Goal: Information Seeking & Learning: Check status

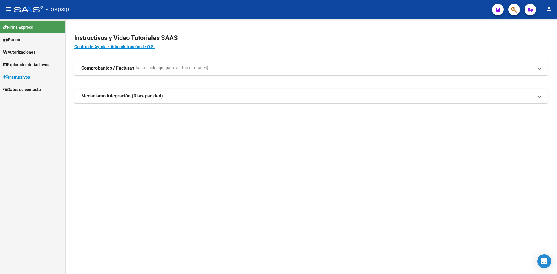
click at [35, 51] on span "Autorizaciones" at bounding box center [19, 52] width 33 height 6
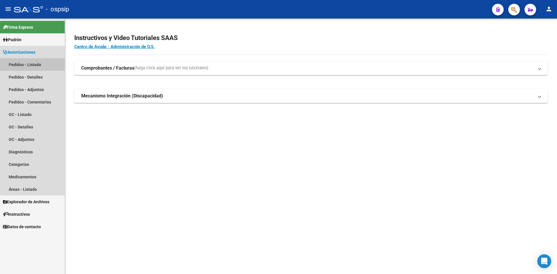
click at [37, 60] on link "Pedidos - Listado" at bounding box center [32, 64] width 65 height 12
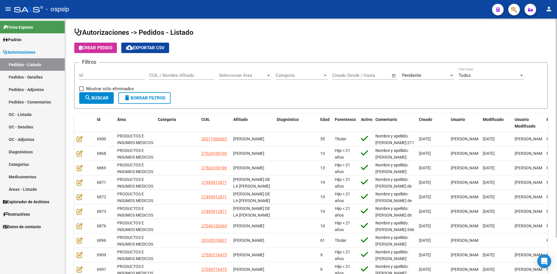
click at [431, 77] on div "Pendiente" at bounding box center [425, 75] width 47 height 5
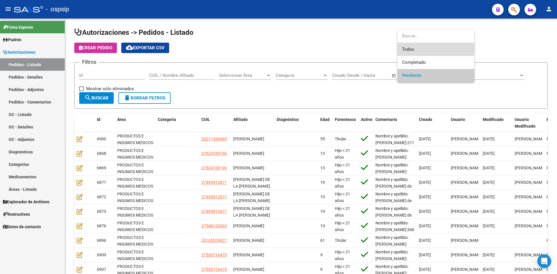
click at [415, 50] on span "Todos" at bounding box center [436, 49] width 68 height 13
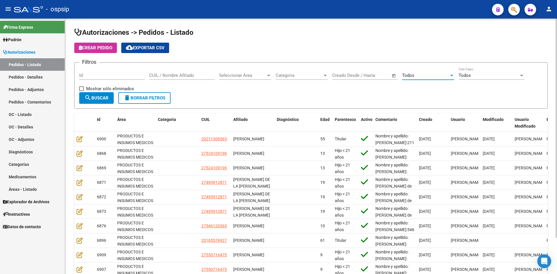
click at [100, 77] on input "Id" at bounding box center [112, 75] width 66 height 5
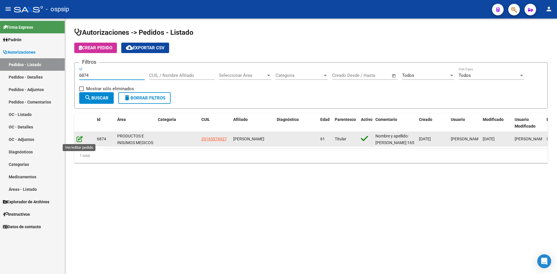
type input "6874"
click at [81, 141] on icon at bounding box center [80, 139] width 6 height 6
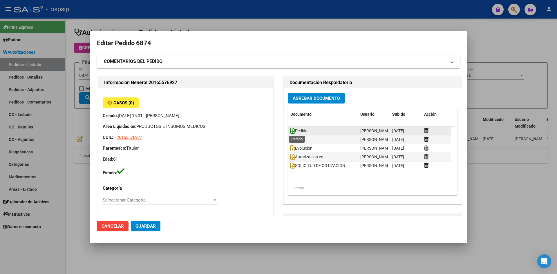
click at [291, 130] on icon at bounding box center [293, 131] width 5 height 6
drag, startPoint x: 275, startPoint y: 25, endPoint x: 227, endPoint y: 1, distance: 54.1
click at [274, 25] on div at bounding box center [278, 137] width 557 height 274
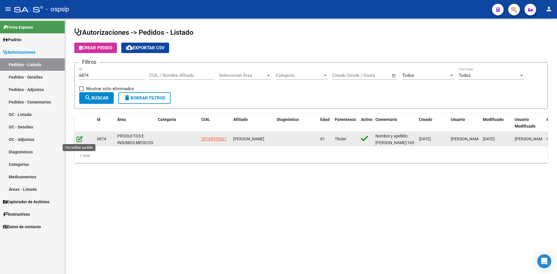
click at [82, 140] on icon at bounding box center [80, 139] width 6 height 6
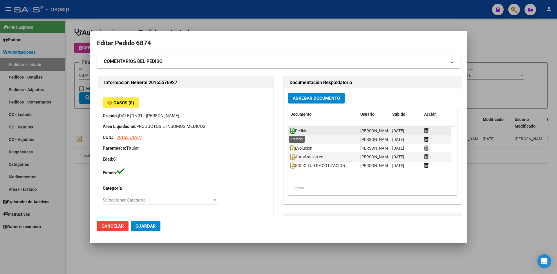
click at [291, 129] on icon at bounding box center [293, 131] width 5 height 6
click at [255, 19] on div at bounding box center [278, 137] width 557 height 274
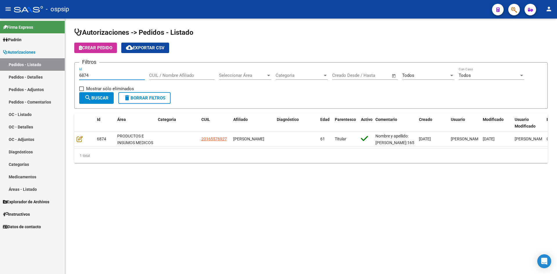
click at [88, 75] on input "6874" at bounding box center [112, 75] width 66 height 5
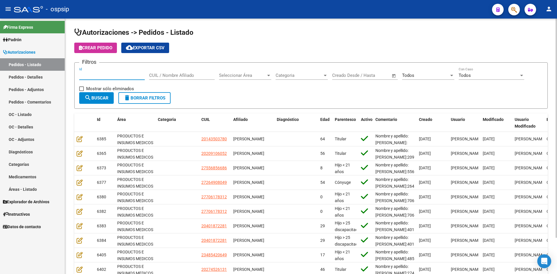
click at [410, 75] on span "Todos" at bounding box center [408, 75] width 12 height 5
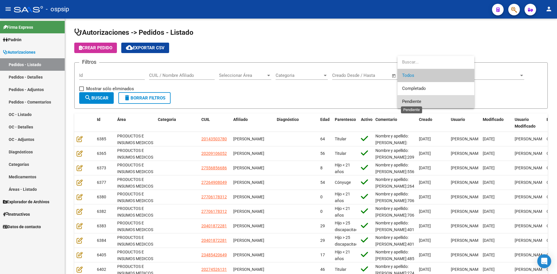
click at [411, 100] on span "Pendiente" at bounding box center [411, 101] width 19 height 5
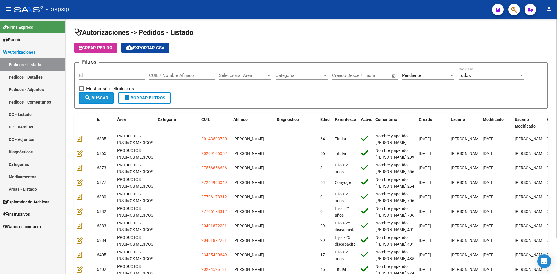
click at [100, 96] on span "search Buscar" at bounding box center [96, 98] width 24 height 5
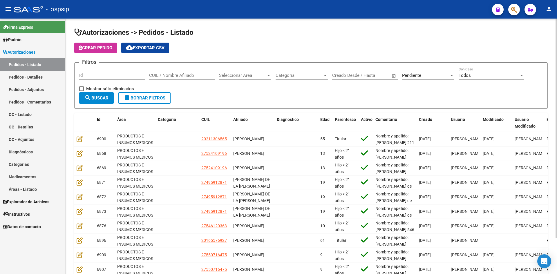
scroll to position [29, 0]
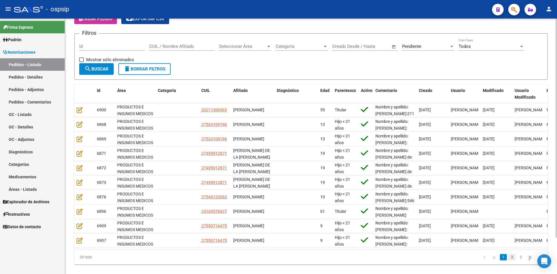
click at [509, 261] on link "2" at bounding box center [512, 257] width 7 height 6
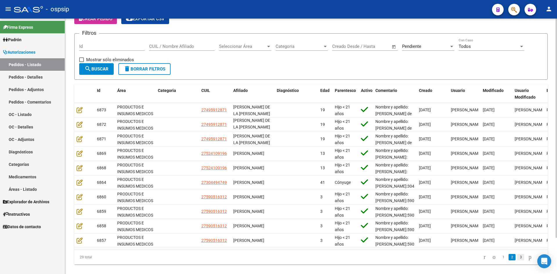
click at [518, 261] on link "3" at bounding box center [521, 257] width 7 height 6
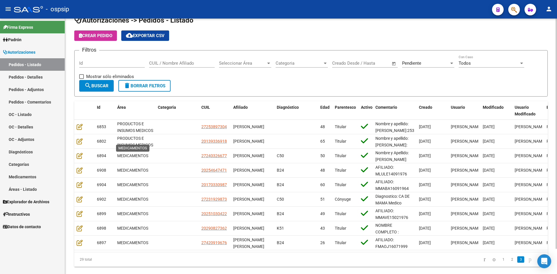
scroll to position [0, 0]
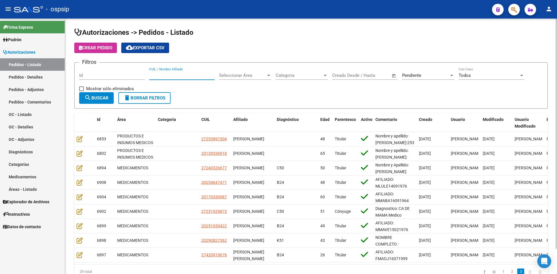
click at [168, 75] on input "CUIL / Nombre Afiliado" at bounding box center [182, 75] width 66 height 5
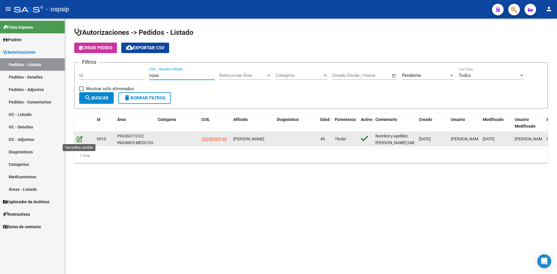
type input "rojas"
click at [79, 141] on icon at bounding box center [80, 139] width 6 height 6
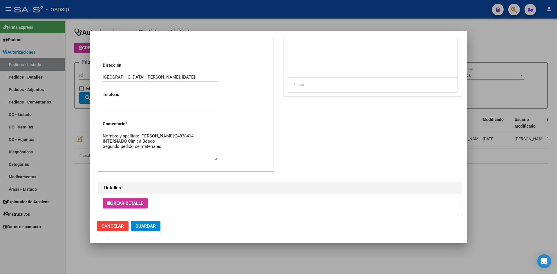
scroll to position [227, 0]
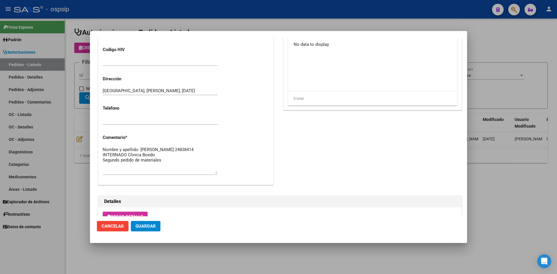
click at [177, 17] on div at bounding box center [278, 137] width 557 height 274
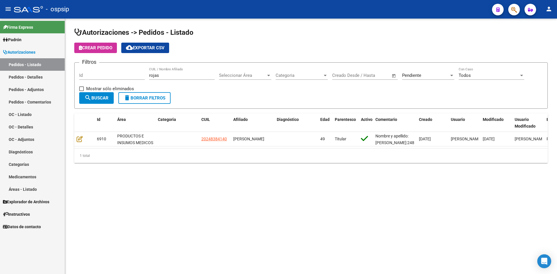
click at [414, 73] on span "Pendiente" at bounding box center [411, 75] width 19 height 5
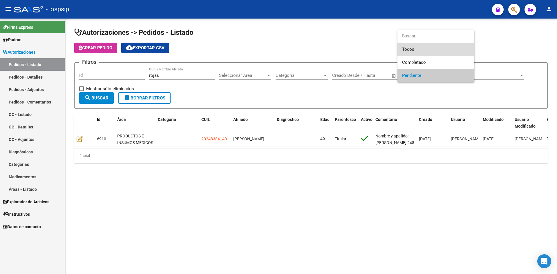
drag, startPoint x: 408, startPoint y: 48, endPoint x: 238, endPoint y: 77, distance: 172.7
click at [407, 48] on span "Todos" at bounding box center [436, 49] width 68 height 13
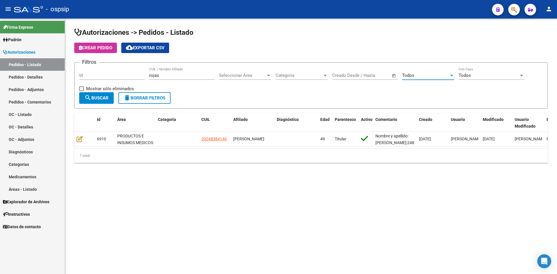
click at [179, 76] on input "rojas" at bounding box center [182, 75] width 66 height 5
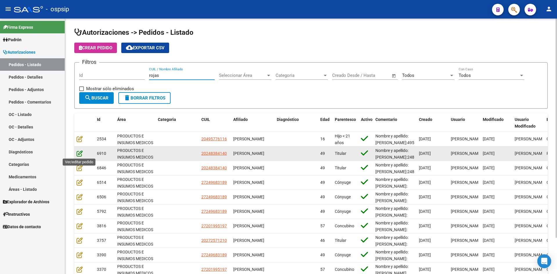
click at [77, 154] on icon at bounding box center [80, 153] width 6 height 6
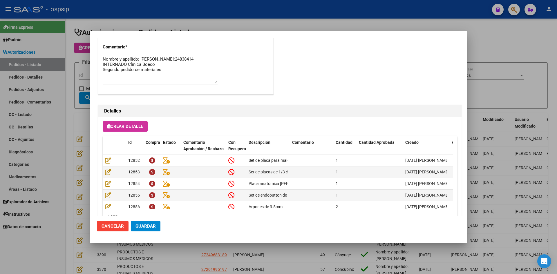
scroll to position [319, 0]
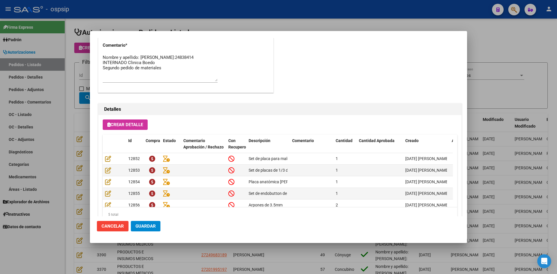
click at [262, 17] on div at bounding box center [278, 137] width 557 height 274
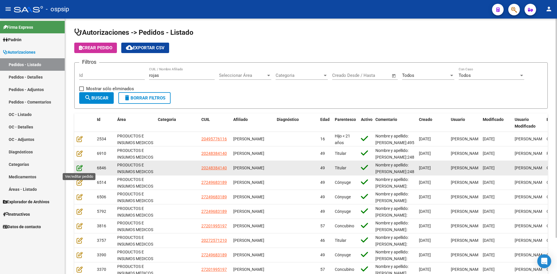
click at [79, 168] on icon at bounding box center [80, 168] width 6 height 6
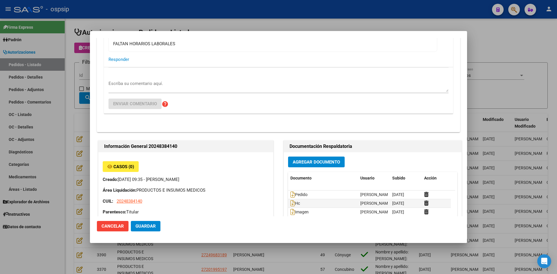
scroll to position [145, 0]
